Goal: Navigation & Orientation: Find specific page/section

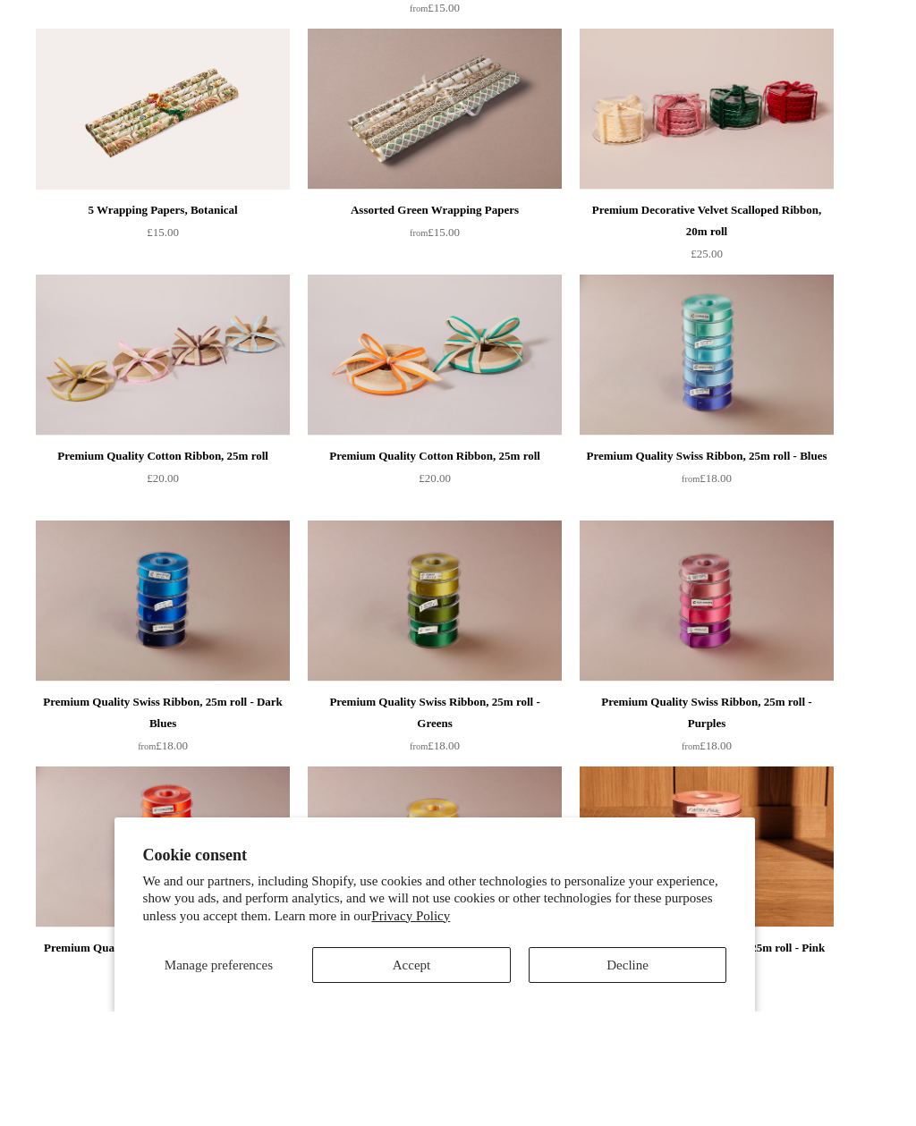
scroll to position [1551, 0]
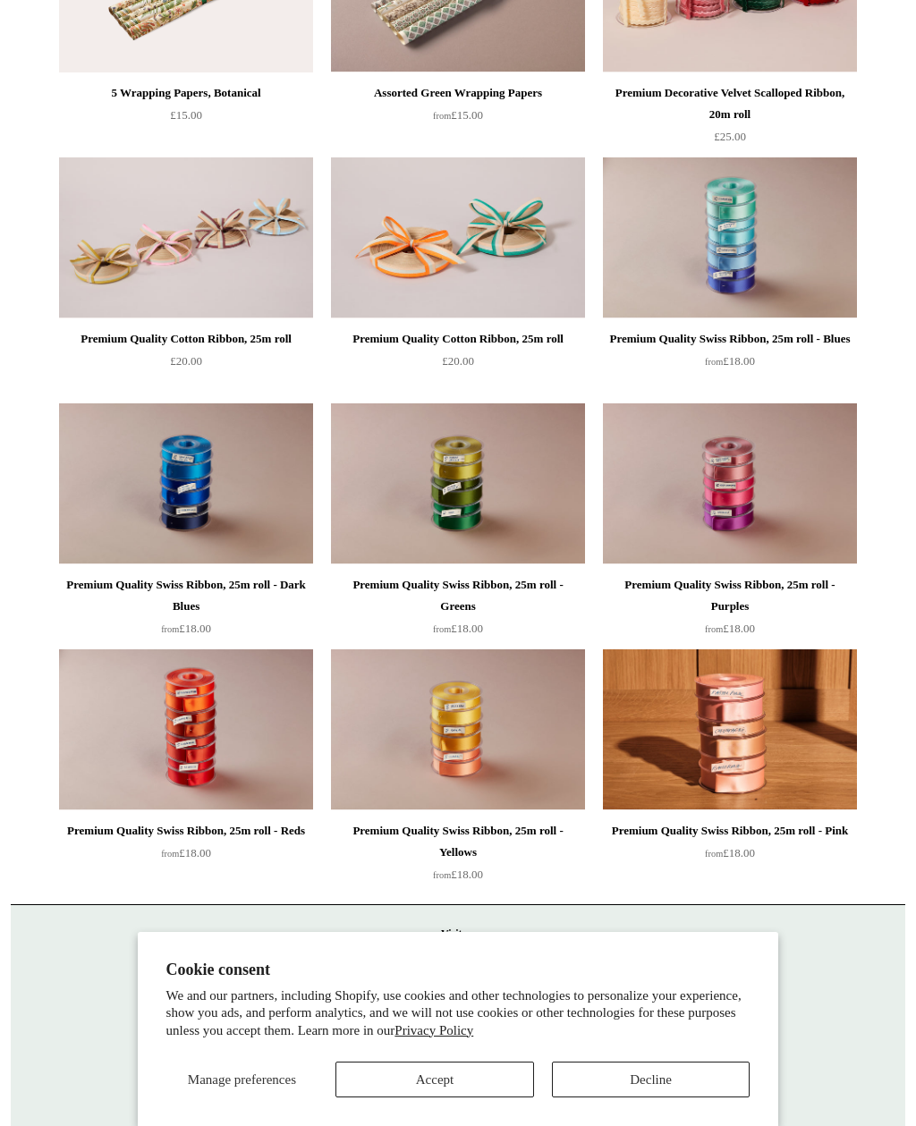
click at [469, 1097] on button "Accept" at bounding box center [434, 1080] width 199 height 36
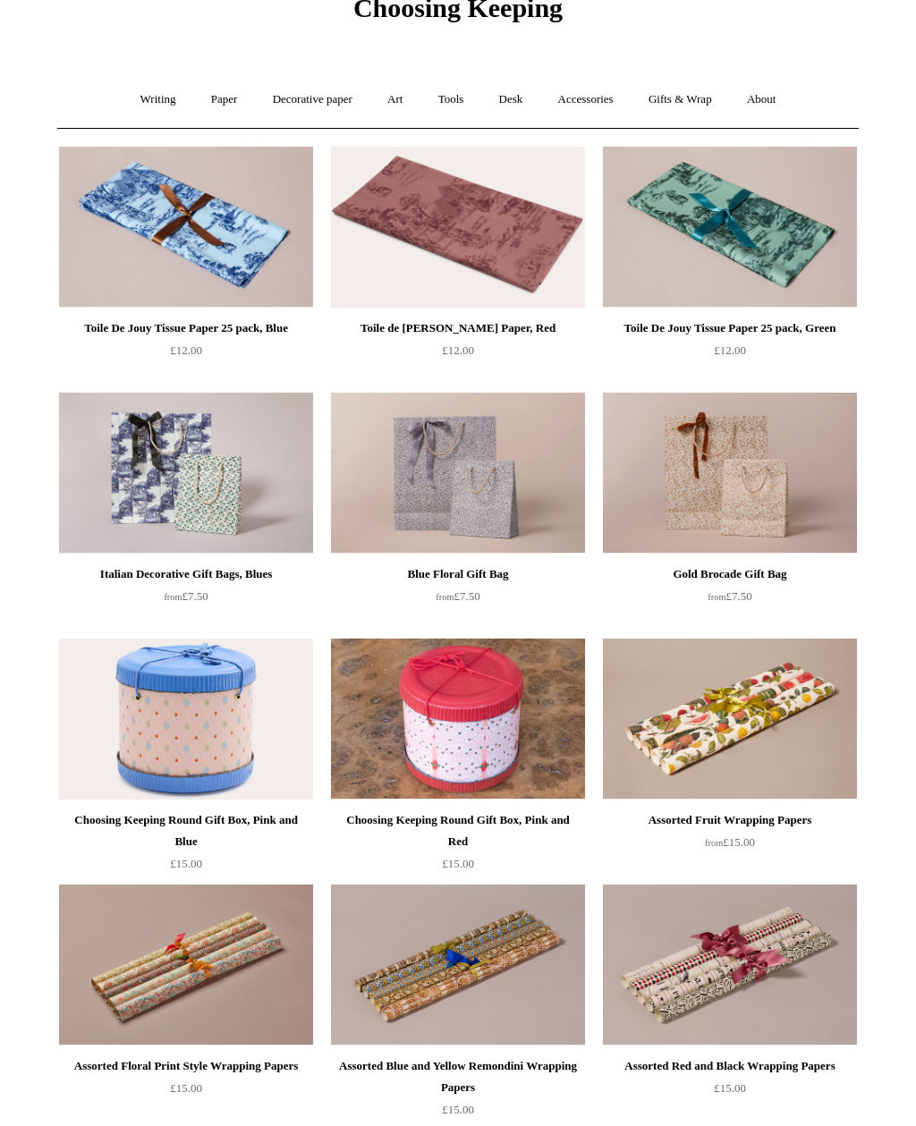
scroll to position [0, 0]
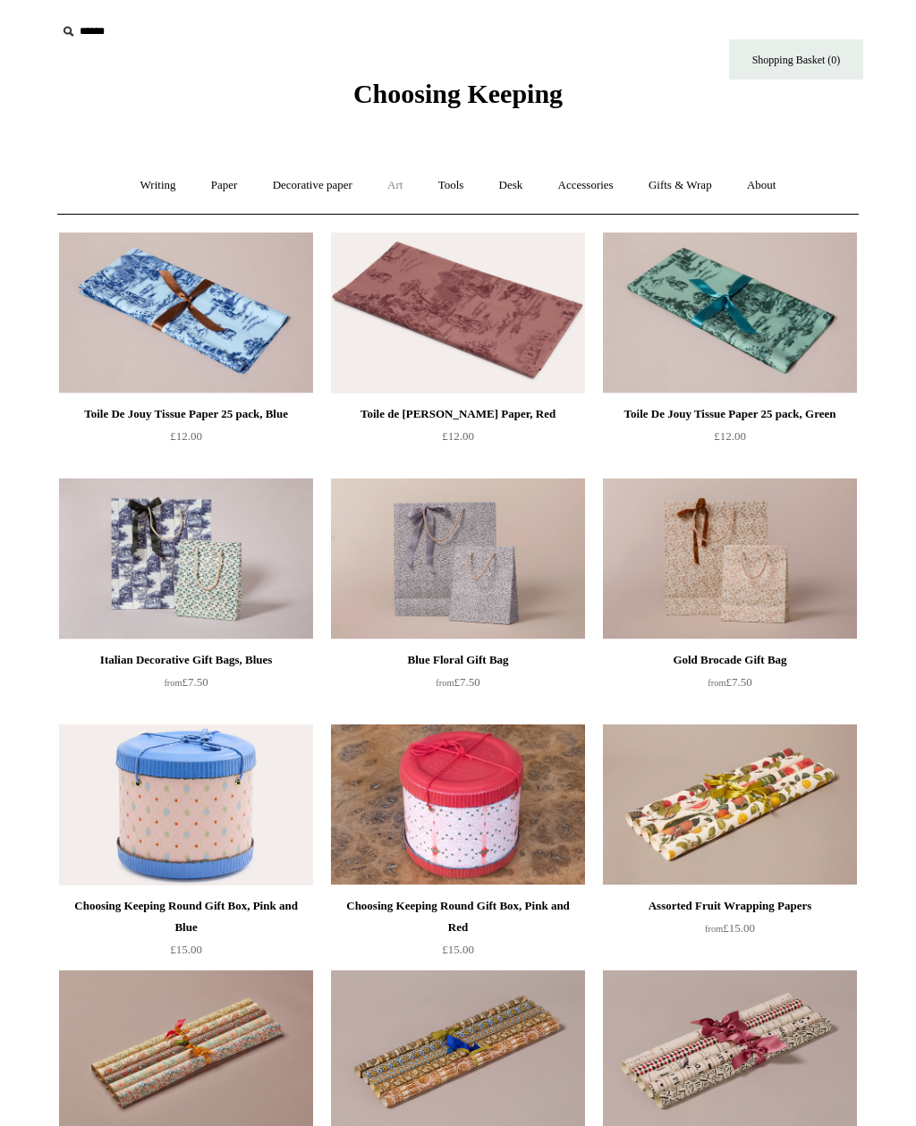
click at [404, 183] on link "Art +" at bounding box center [394, 185] width 47 height 47
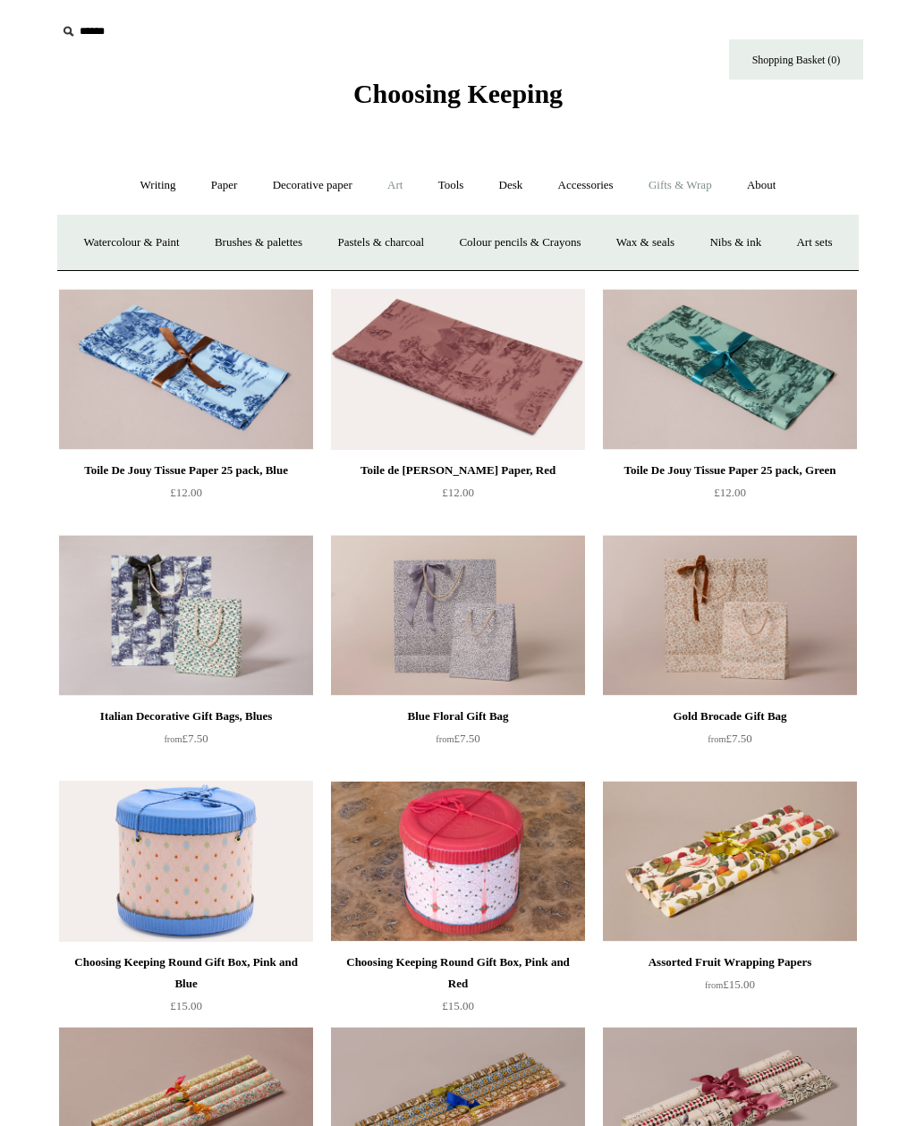
click at [707, 178] on link "Gifts & Wrap +" at bounding box center [680, 185] width 96 height 47
click at [705, 180] on link "Gifts & Wrap -" at bounding box center [680, 185] width 96 height 47
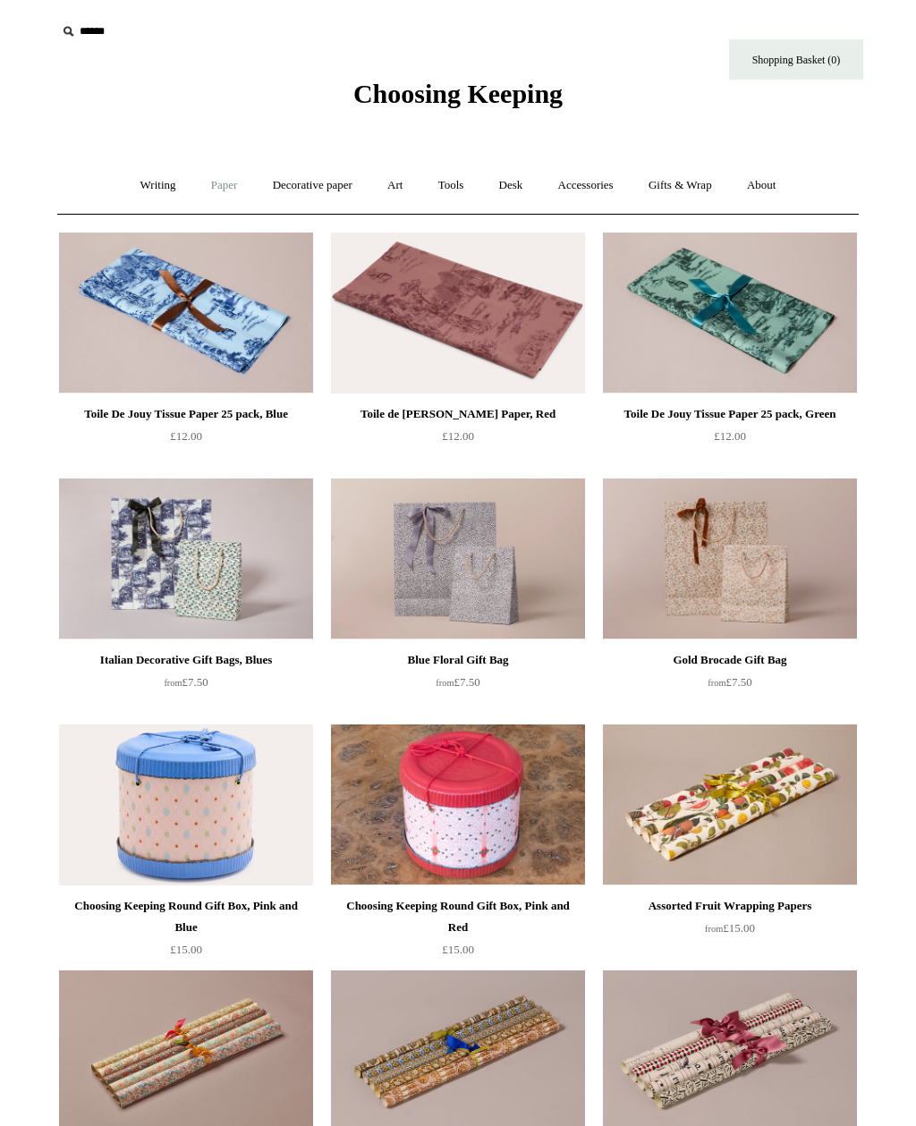
click at [223, 199] on link "Paper +" at bounding box center [224, 185] width 59 height 47
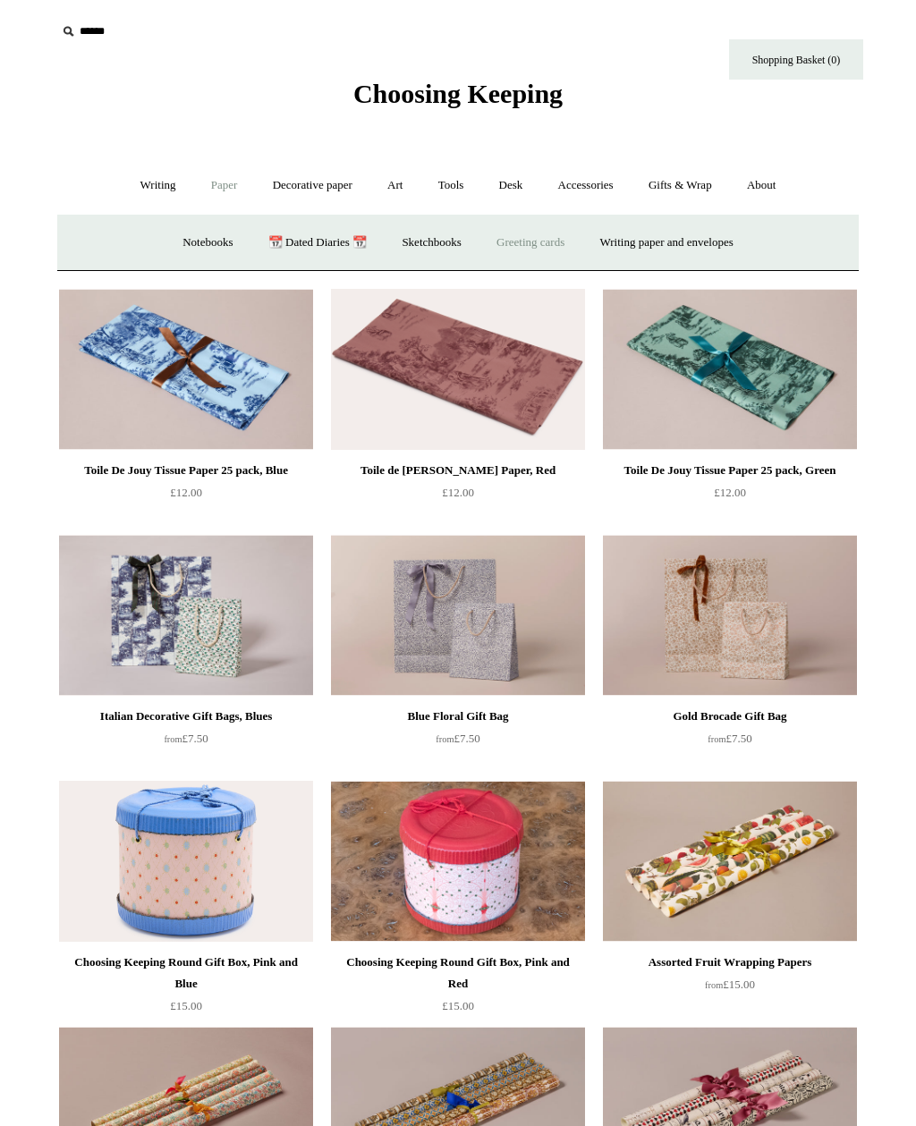
click at [551, 249] on link "Greeting cards +" at bounding box center [530, 242] width 100 height 47
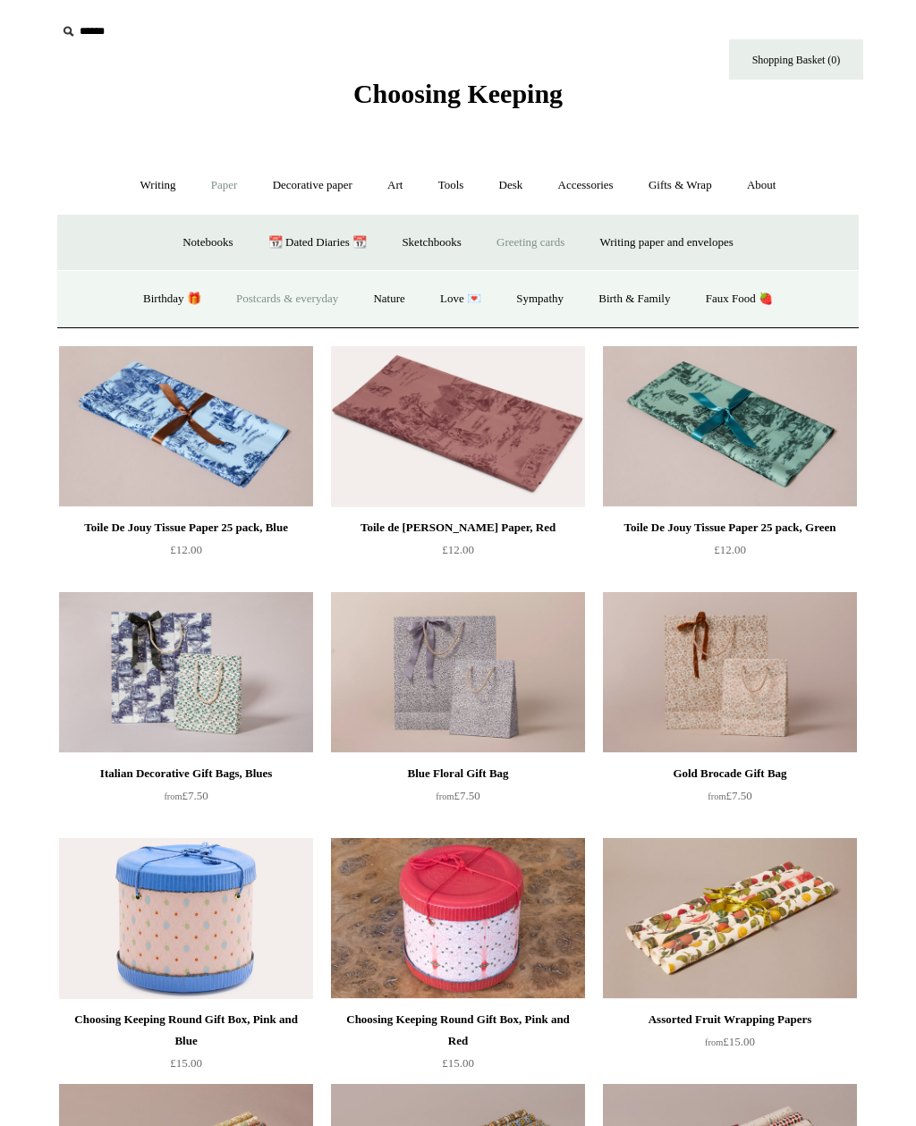
click at [308, 300] on link "Postcards & everyday" at bounding box center [287, 298] width 134 height 47
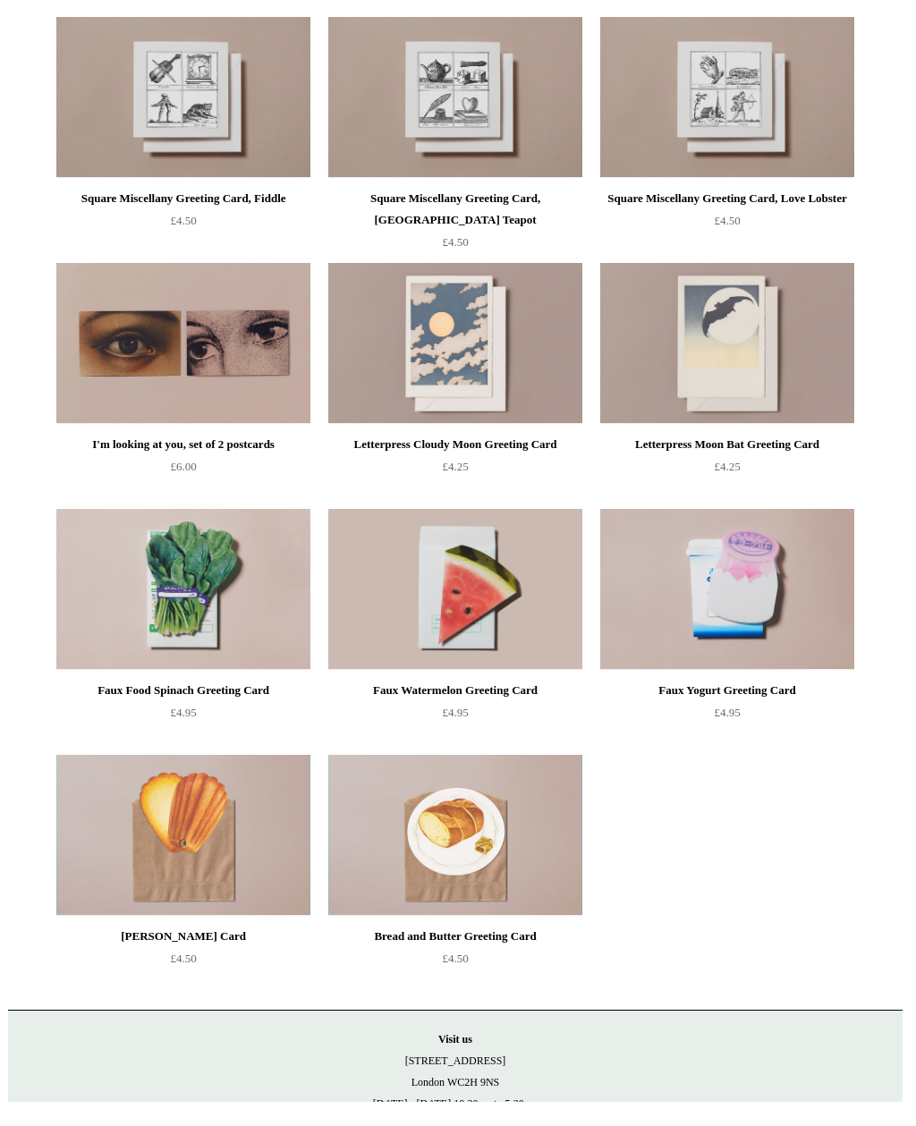
scroll to position [1058, 0]
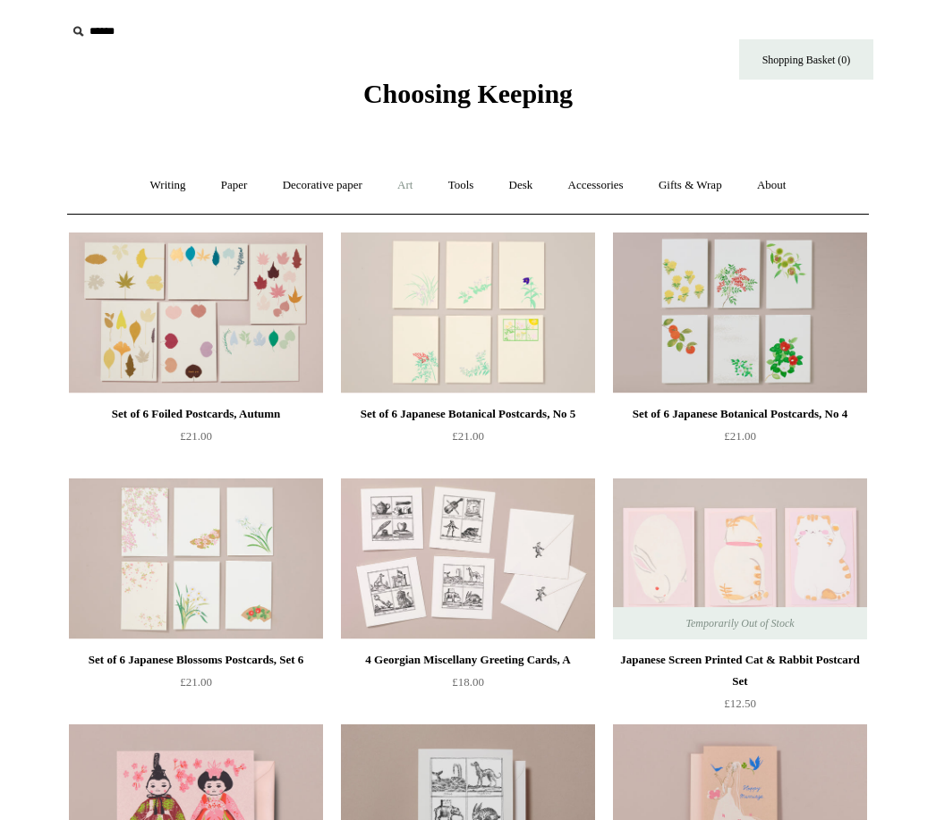
click at [411, 190] on link "Art +" at bounding box center [404, 185] width 47 height 47
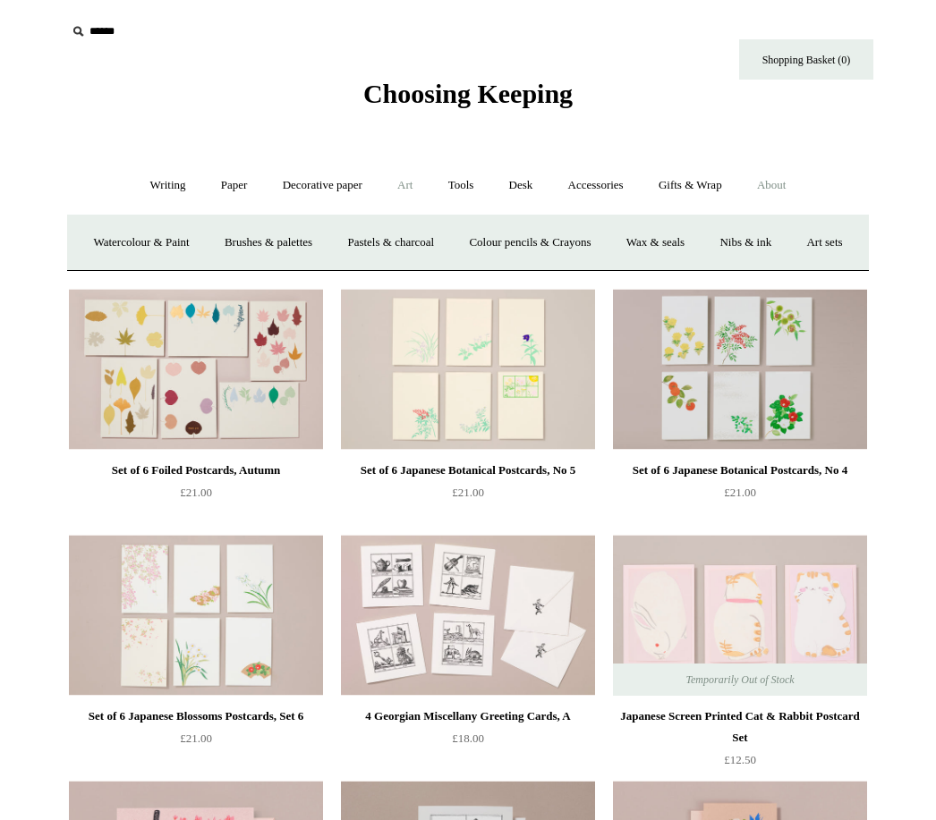
click at [787, 190] on link "About +" at bounding box center [772, 185] width 62 height 47
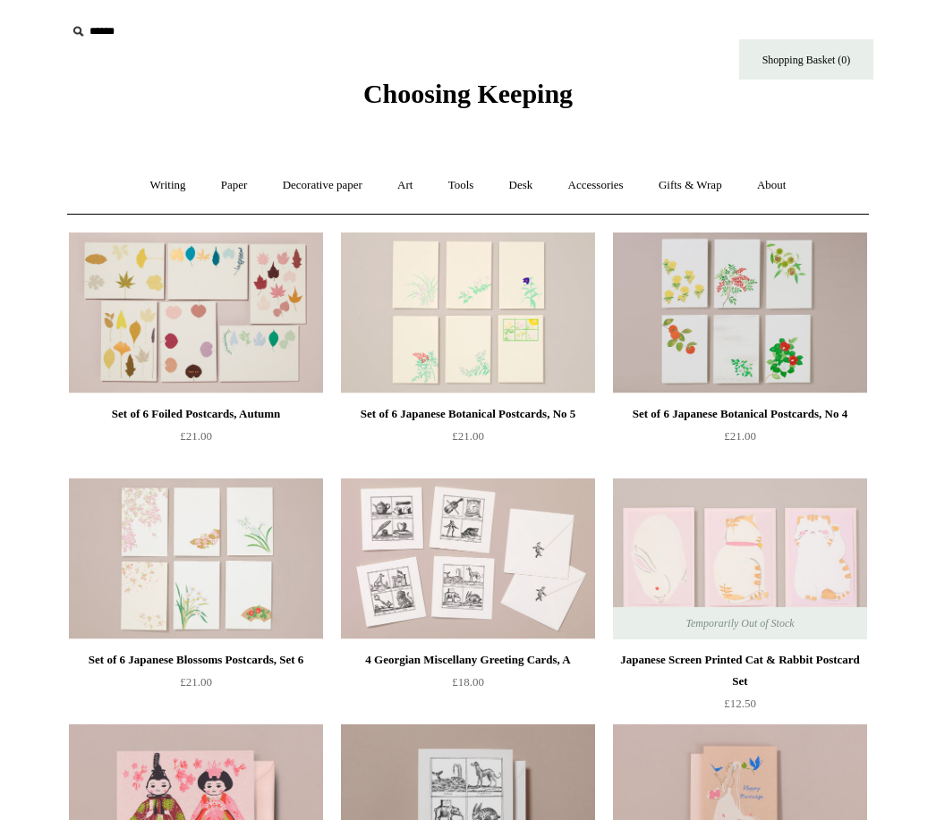
scroll to position [75, 140]
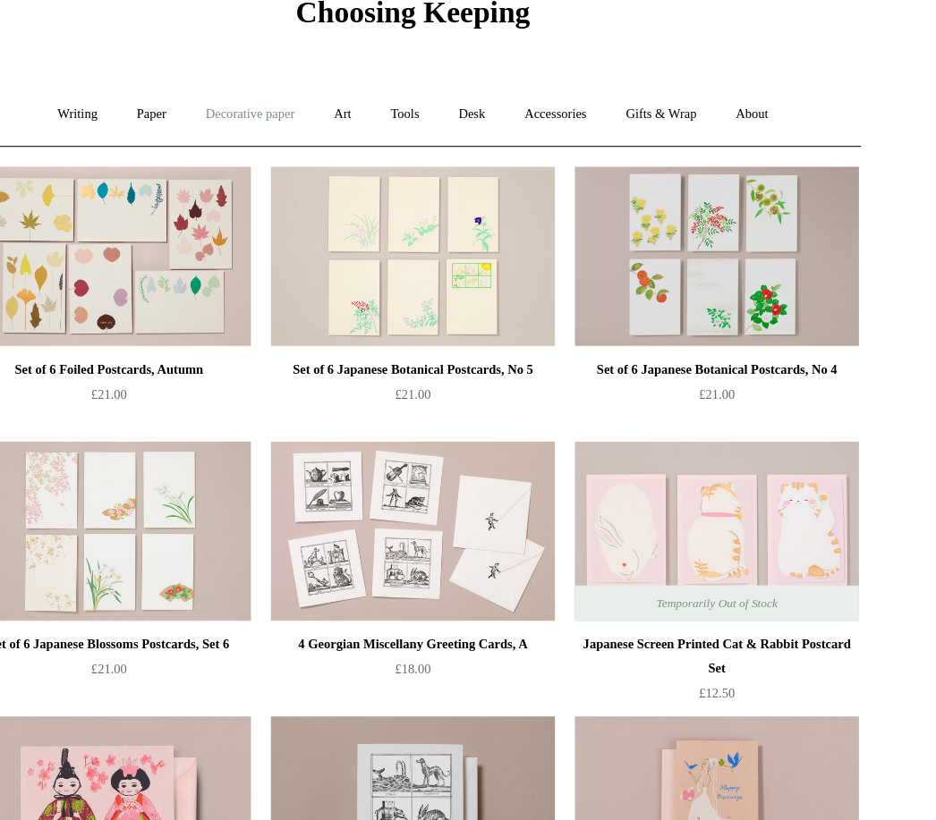
click at [267, 134] on link "Decorative paper +" at bounding box center [323, 110] width 112 height 47
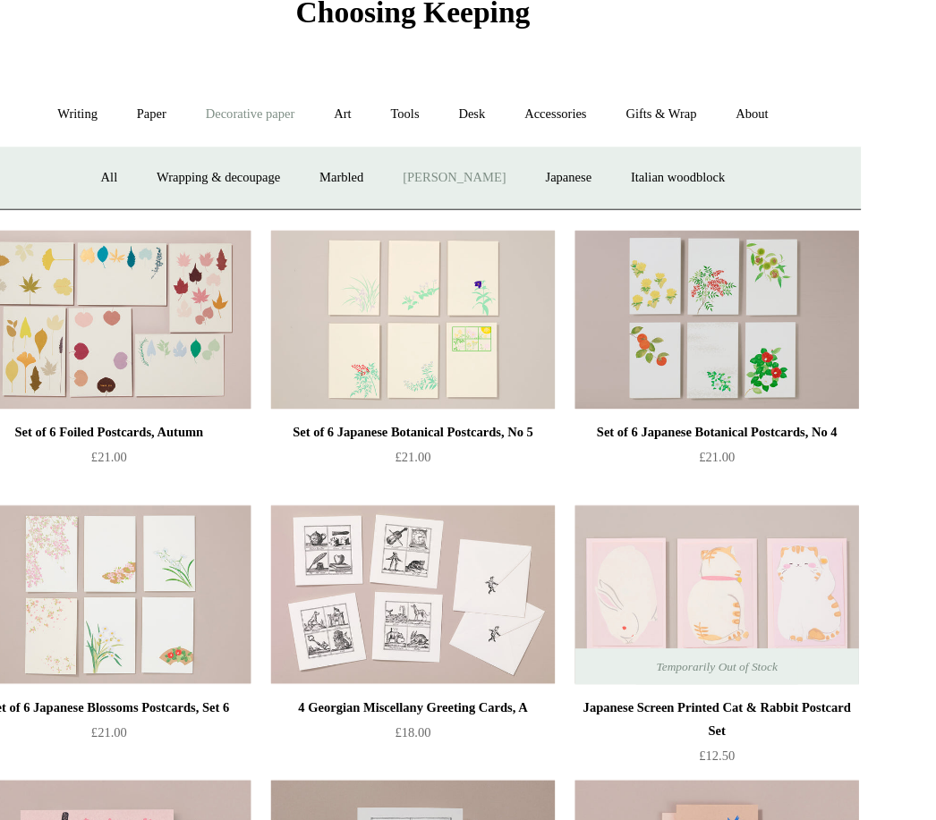
click at [443, 191] on link "[PERSON_NAME]" at bounding box center [505, 167] width 124 height 47
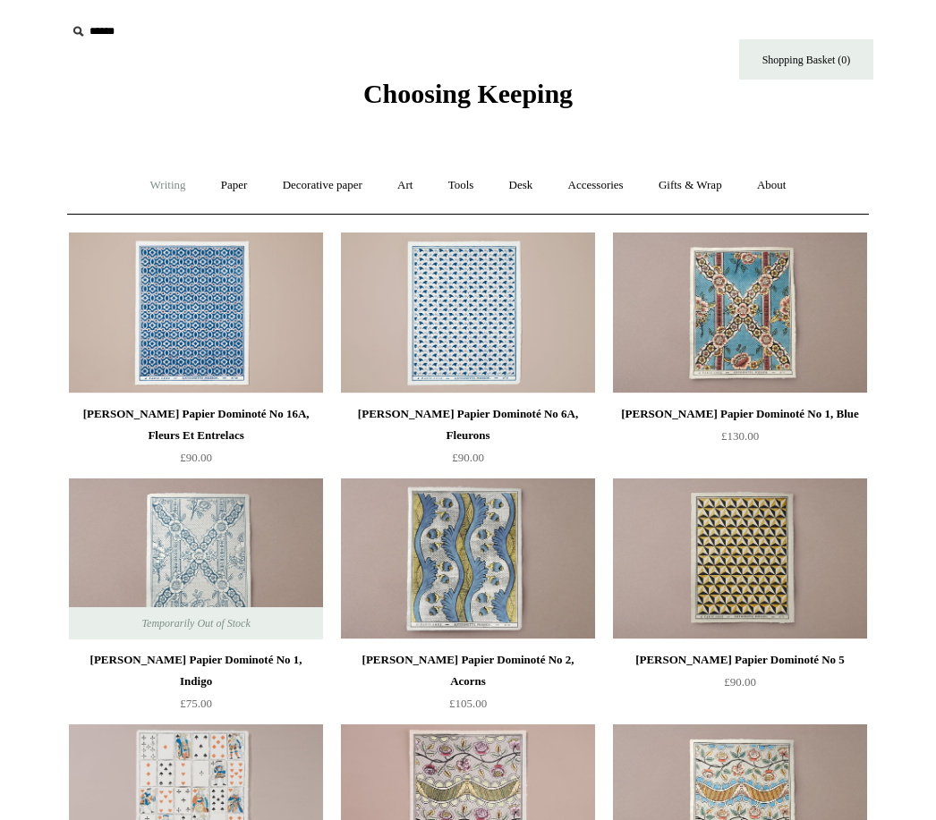
click at [157, 208] on link "Writing +" at bounding box center [168, 185] width 68 height 47
